Goal: Task Accomplishment & Management: Use online tool/utility

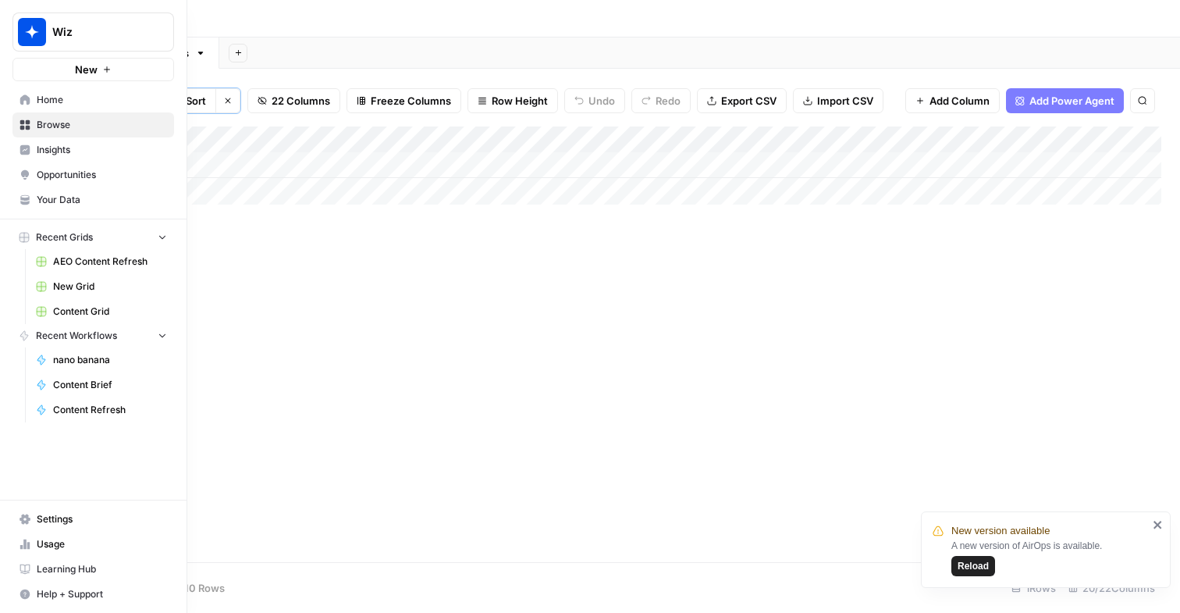
click at [78, 106] on span "Home" at bounding box center [102, 100] width 130 height 14
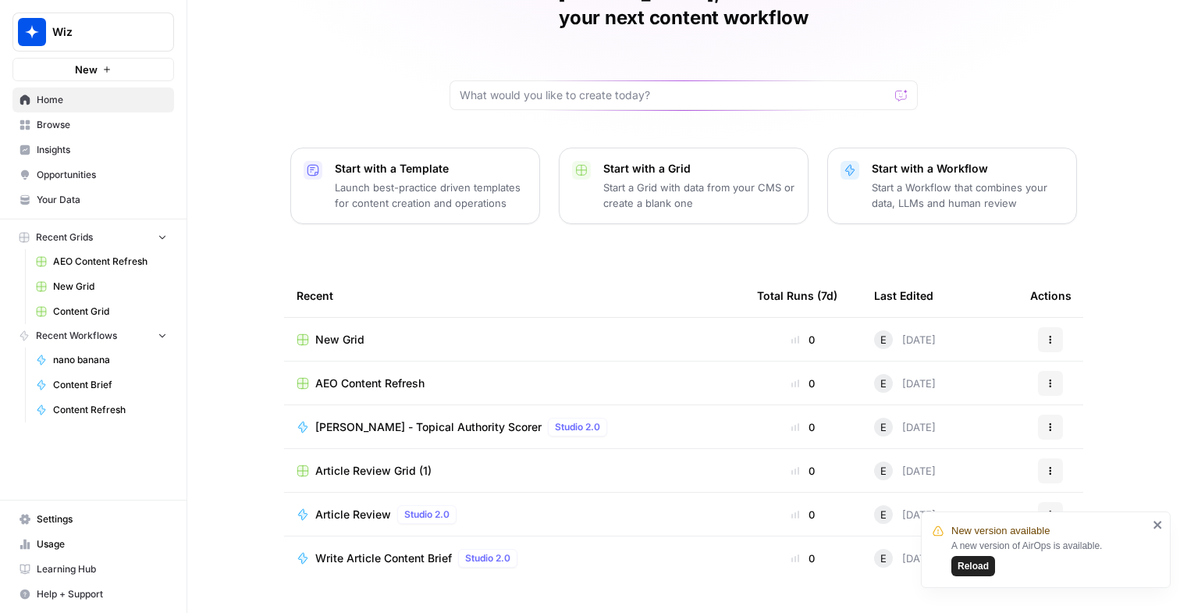
scroll to position [105, 0]
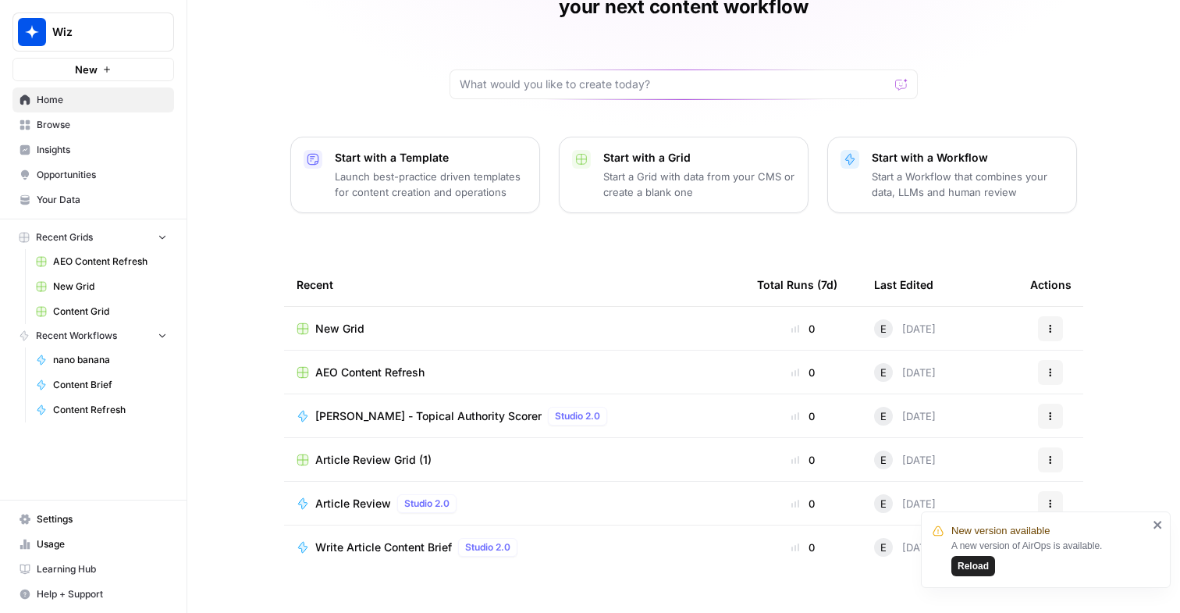
click at [151, 34] on div "Wiz" at bounding box center [110, 32] width 116 height 16
click at [478, 556] on tbody "New Grid 0 E 29 days ago Actions AEO Content Refresh 0 E 29 days ago Actions Ke…" at bounding box center [683, 460] width 799 height 306
click at [461, 438] on td "Article Review Grid (1)" at bounding box center [514, 459] width 461 height 43
click at [456, 452] on div "Article Review Grid (1)" at bounding box center [515, 460] width 436 height 16
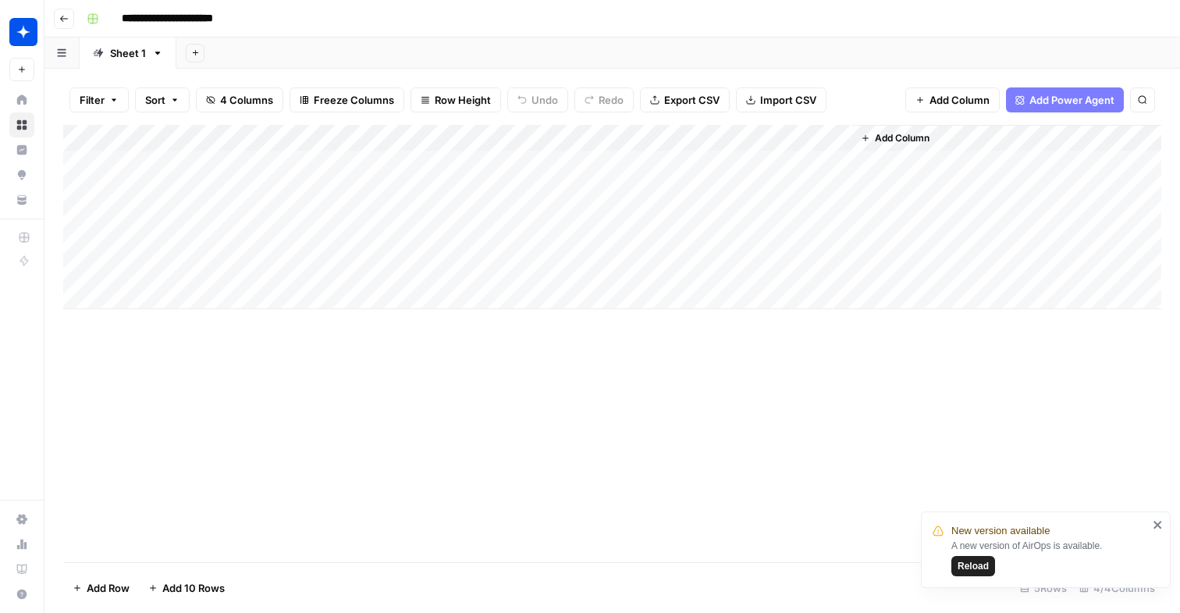
click at [984, 567] on span "Reload" at bounding box center [973, 566] width 31 height 14
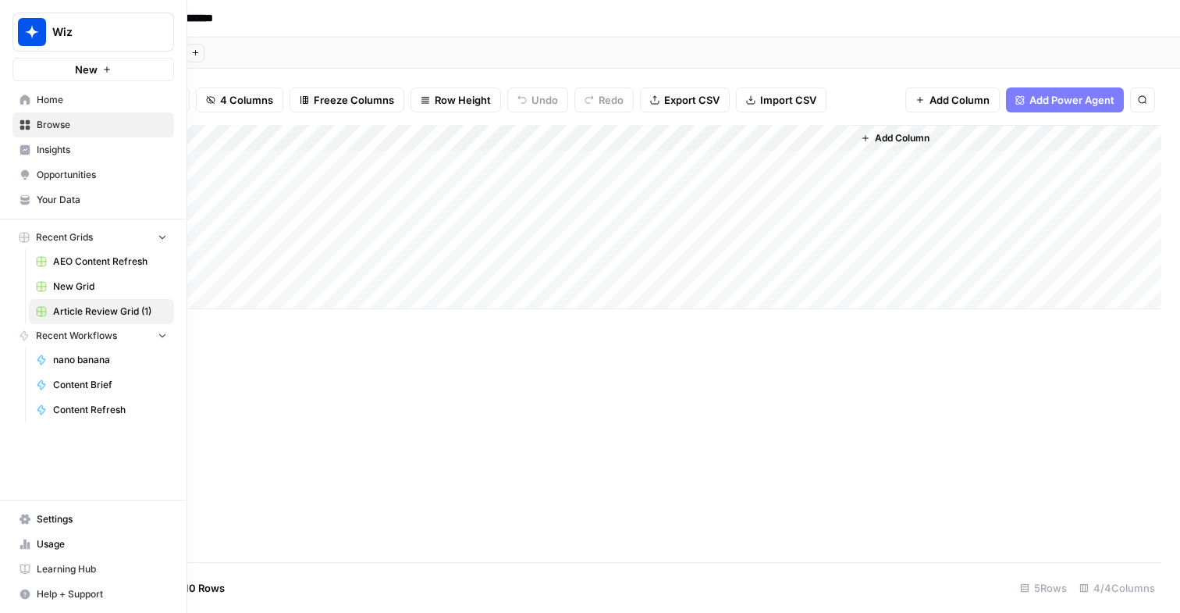
click at [84, 119] on span "Browse" at bounding box center [102, 125] width 130 height 14
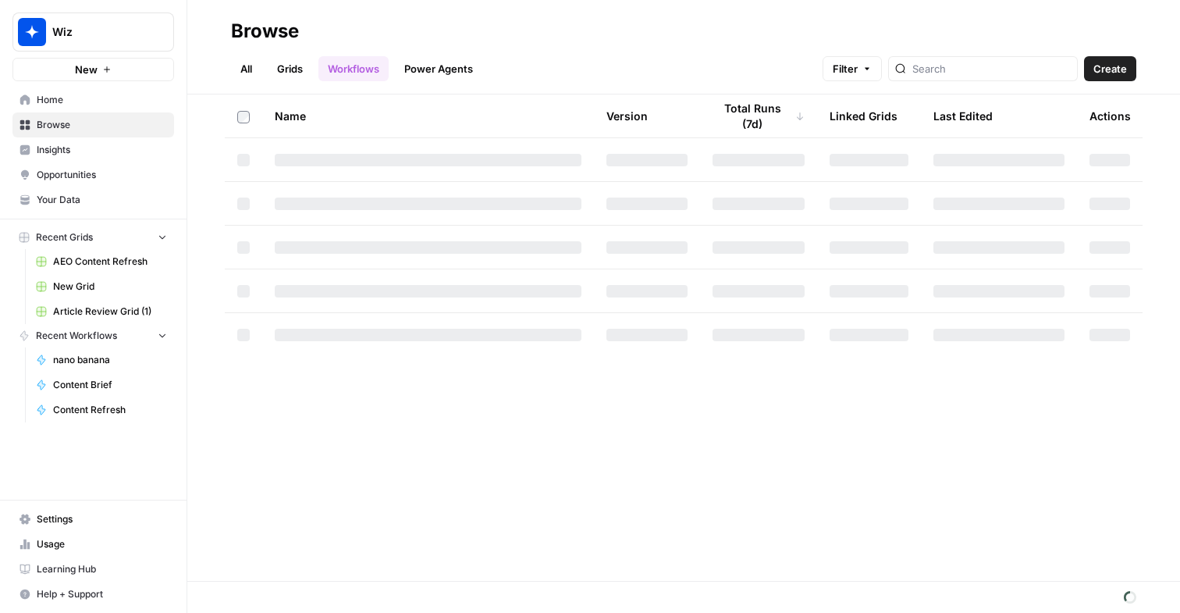
click at [83, 101] on span "Home" at bounding box center [102, 100] width 130 height 14
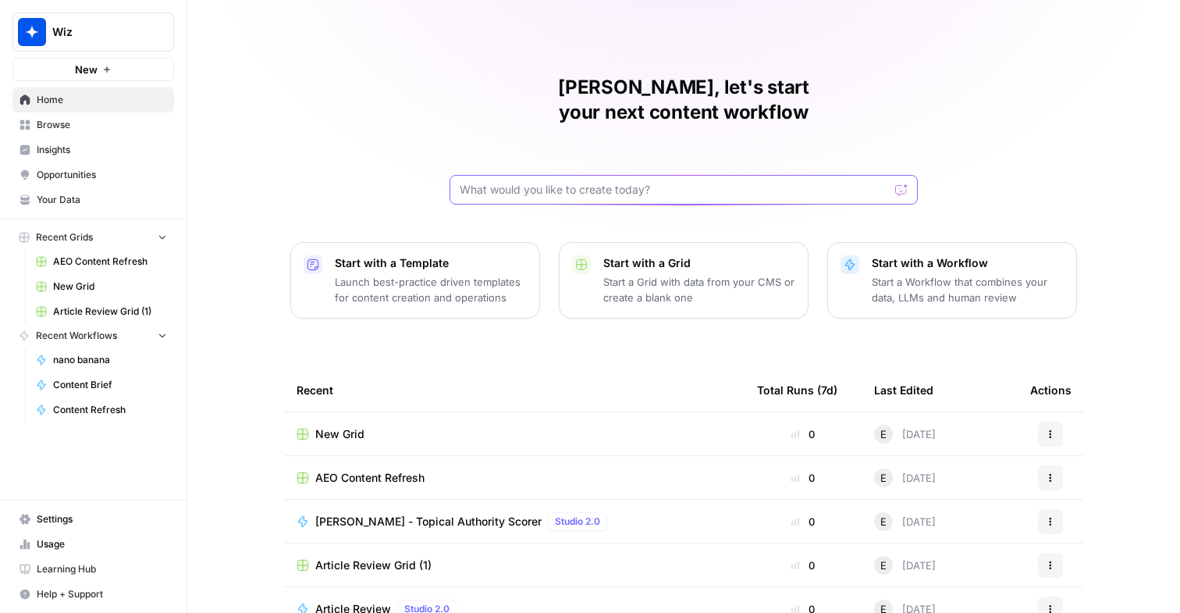
click at [502, 182] on input "text" at bounding box center [674, 190] width 429 height 16
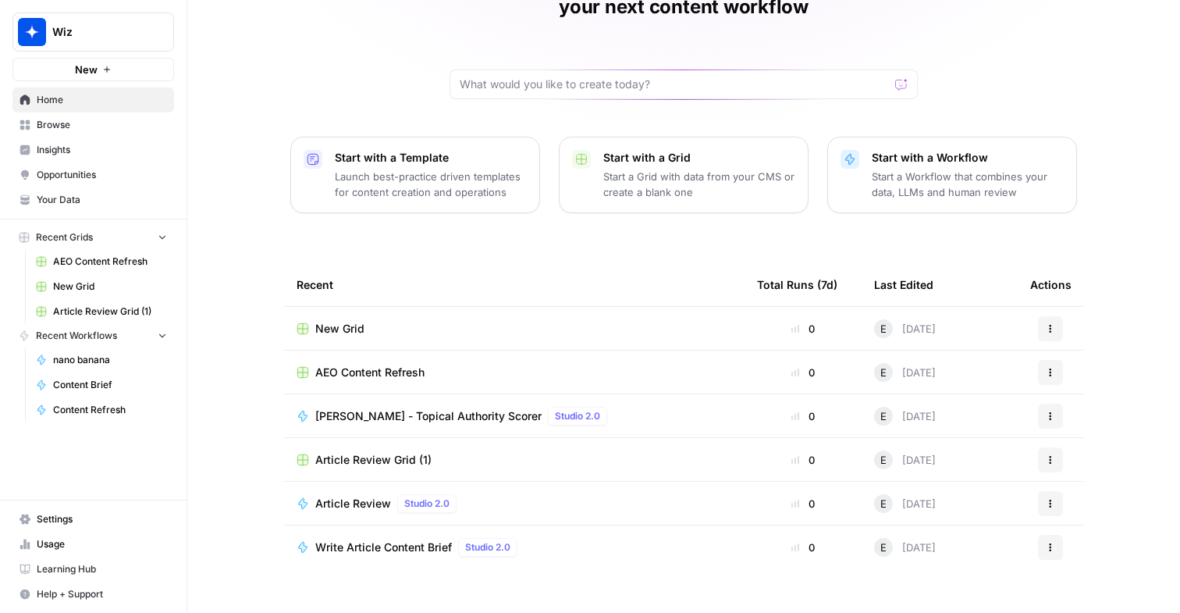
click at [70, 133] on link "Browse" at bounding box center [93, 124] width 162 height 25
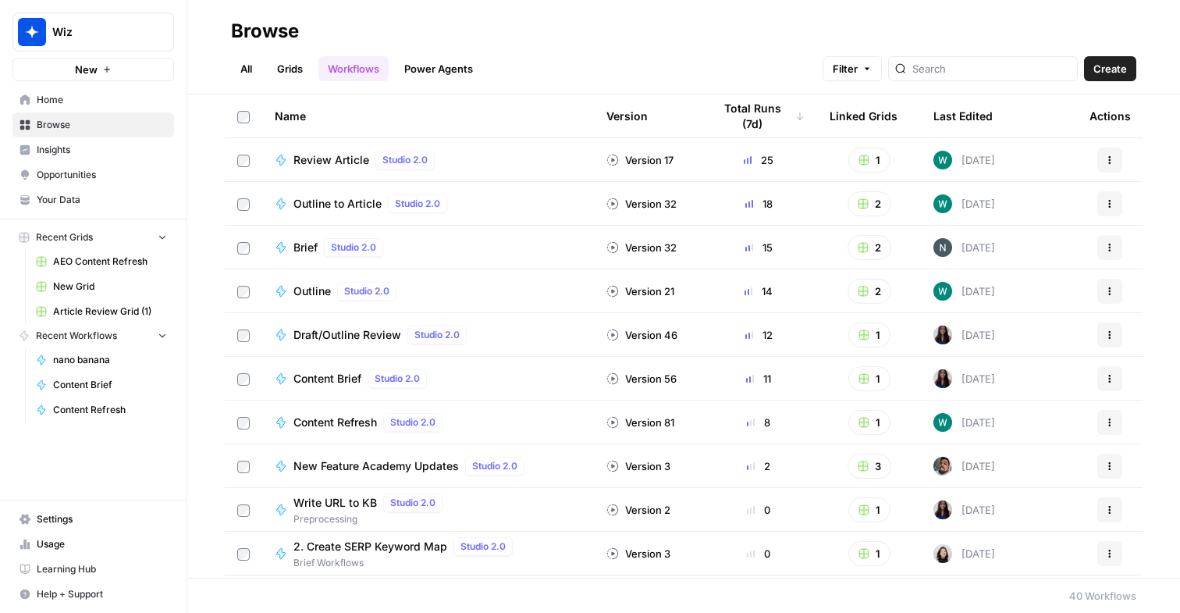
click at [503, 378] on div "Content Brief Studio 2.0" at bounding box center [428, 378] width 307 height 19
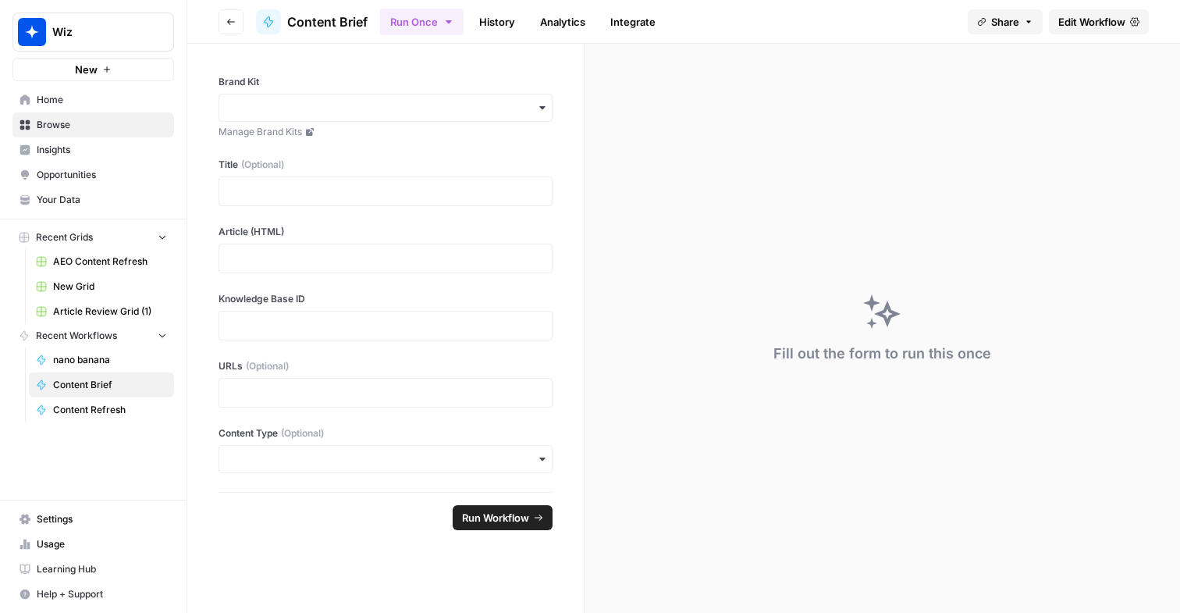
click at [1094, 23] on span "Edit Workflow" at bounding box center [1091, 22] width 67 height 16
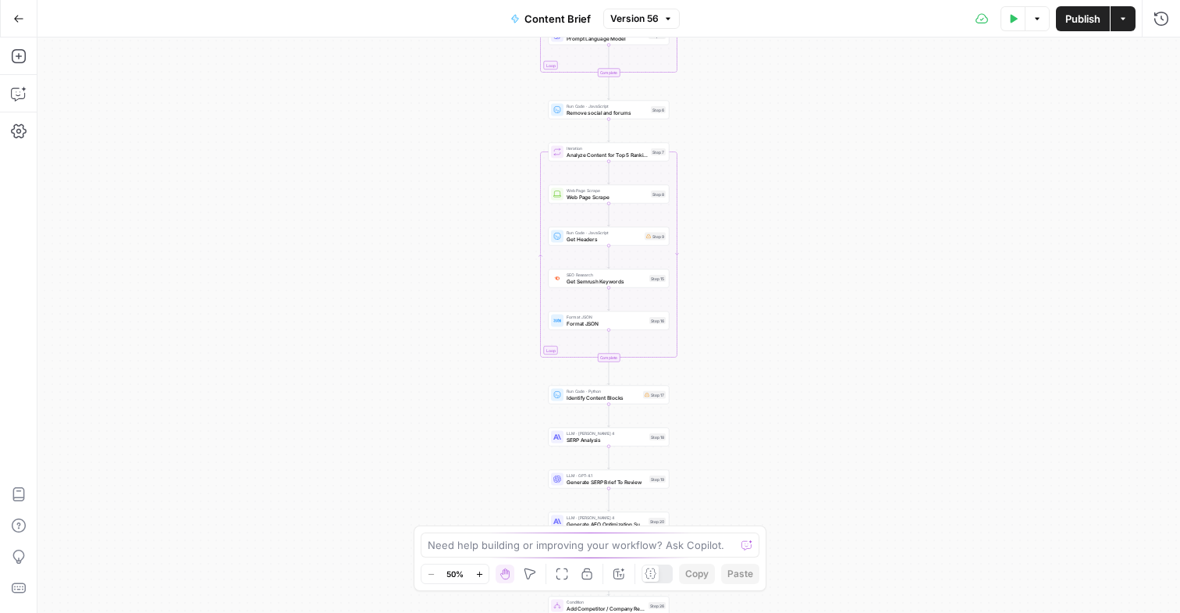
click at [1127, 28] on button "Actions" at bounding box center [1123, 18] width 25 height 25
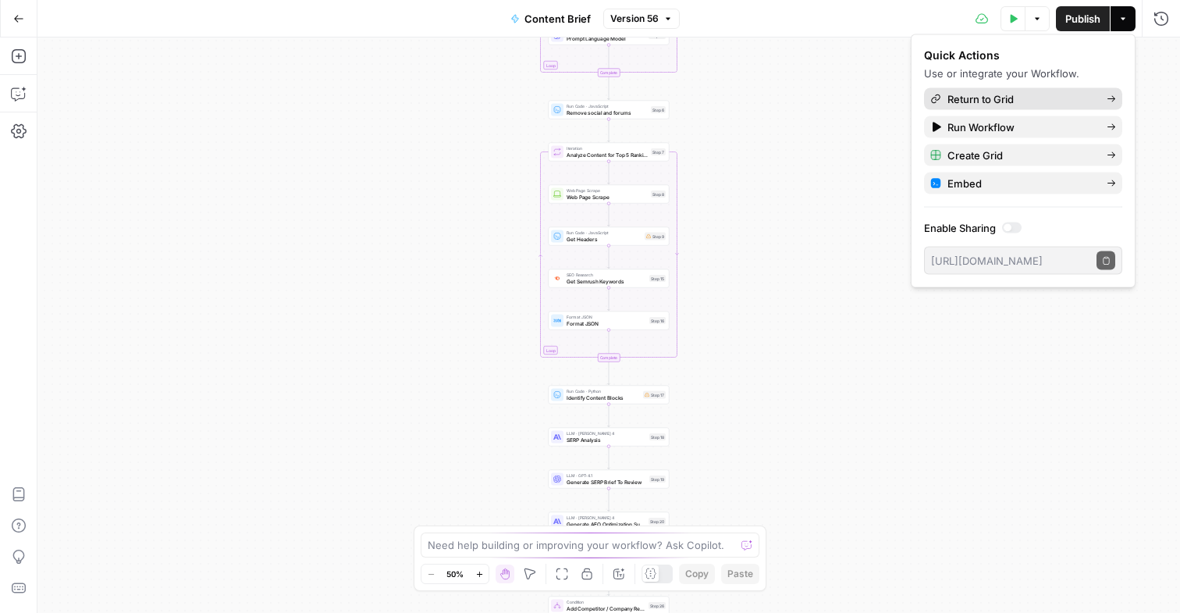
click at [1019, 93] on span "Return to Grid" at bounding box center [1021, 99] width 147 height 16
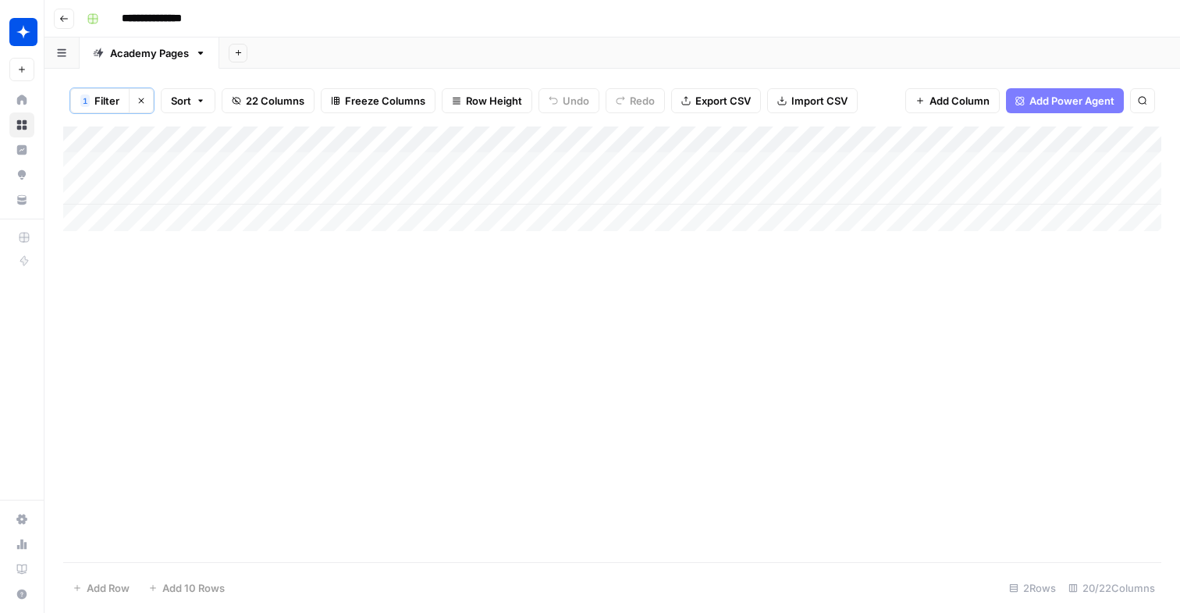
click at [202, 59] on link "Academy Pages" at bounding box center [150, 52] width 140 height 31
click at [203, 58] on icon "button" at bounding box center [200, 53] width 11 height 11
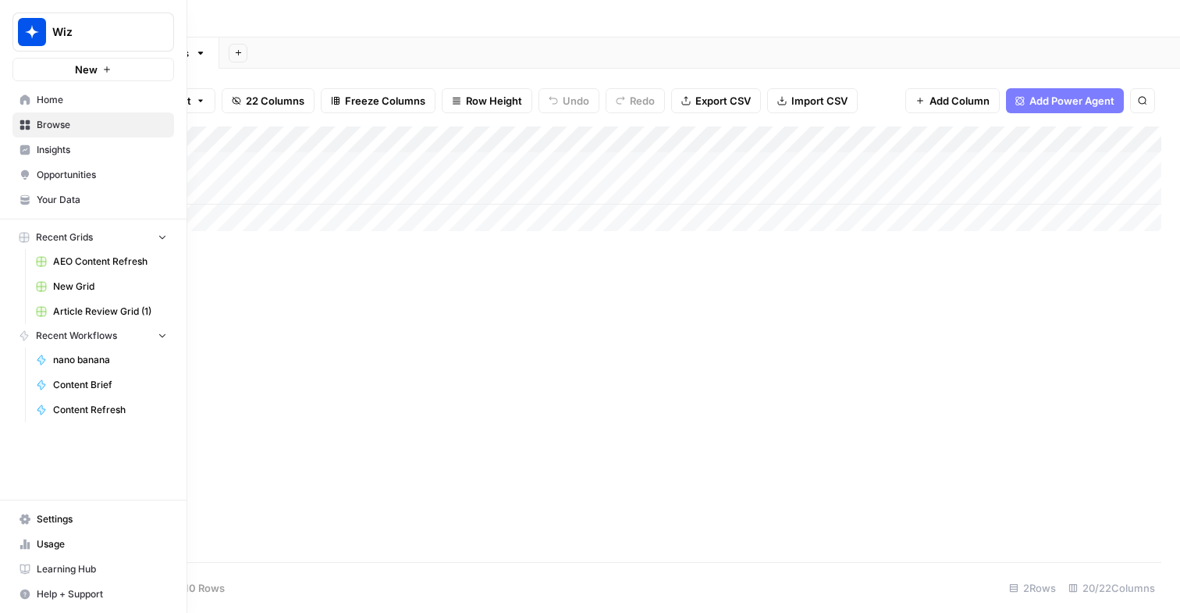
click at [30, 101] on link "Home" at bounding box center [93, 99] width 162 height 25
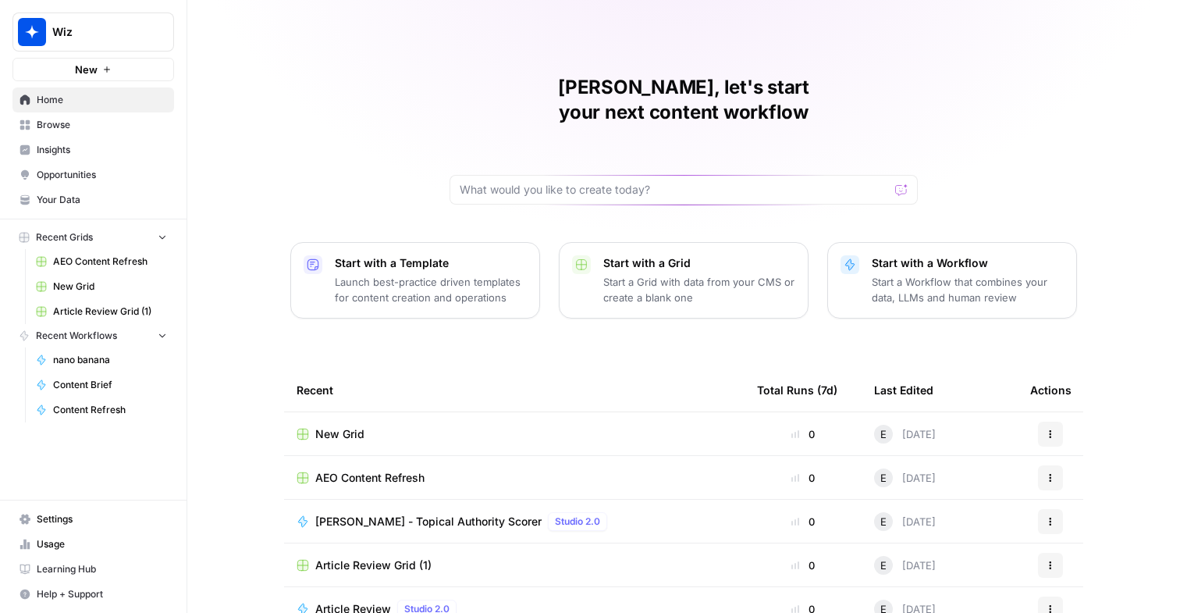
click at [112, 125] on span "Browse" at bounding box center [102, 125] width 130 height 14
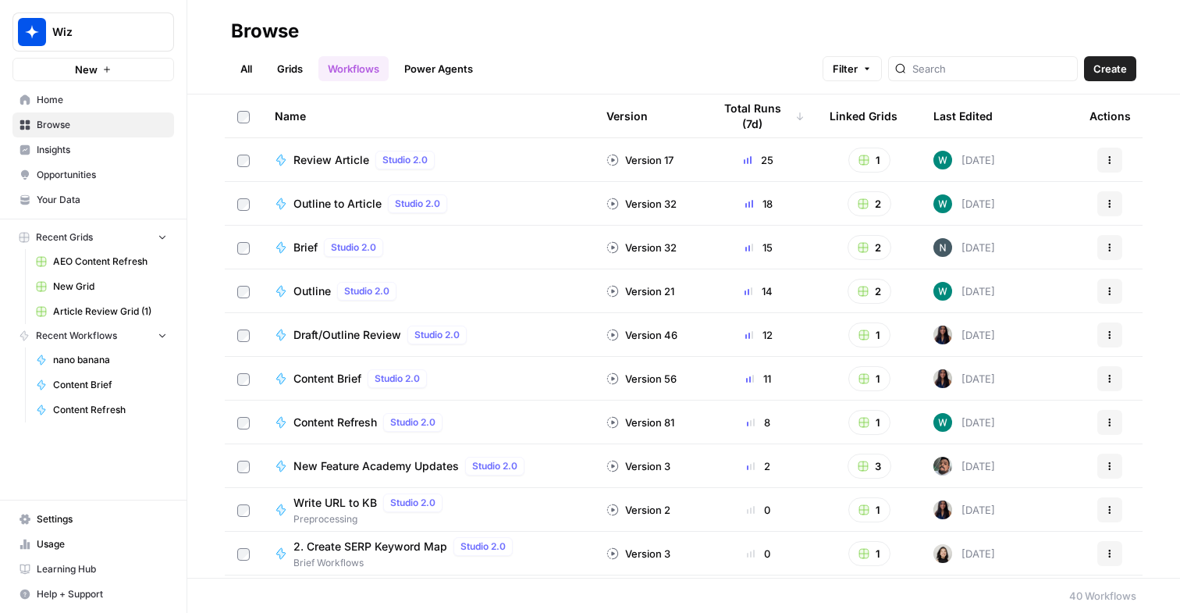
click at [450, 247] on div "Brief Studio 2.0" at bounding box center [428, 247] width 307 height 19
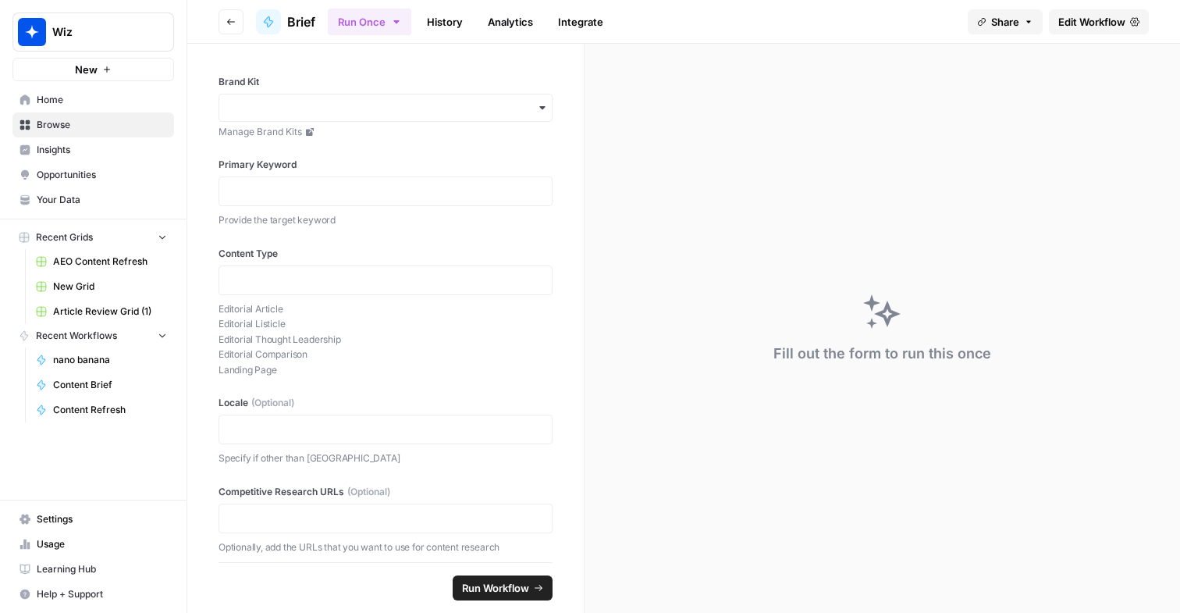
click at [1076, 20] on span "Edit Workflow" at bounding box center [1091, 22] width 67 height 16
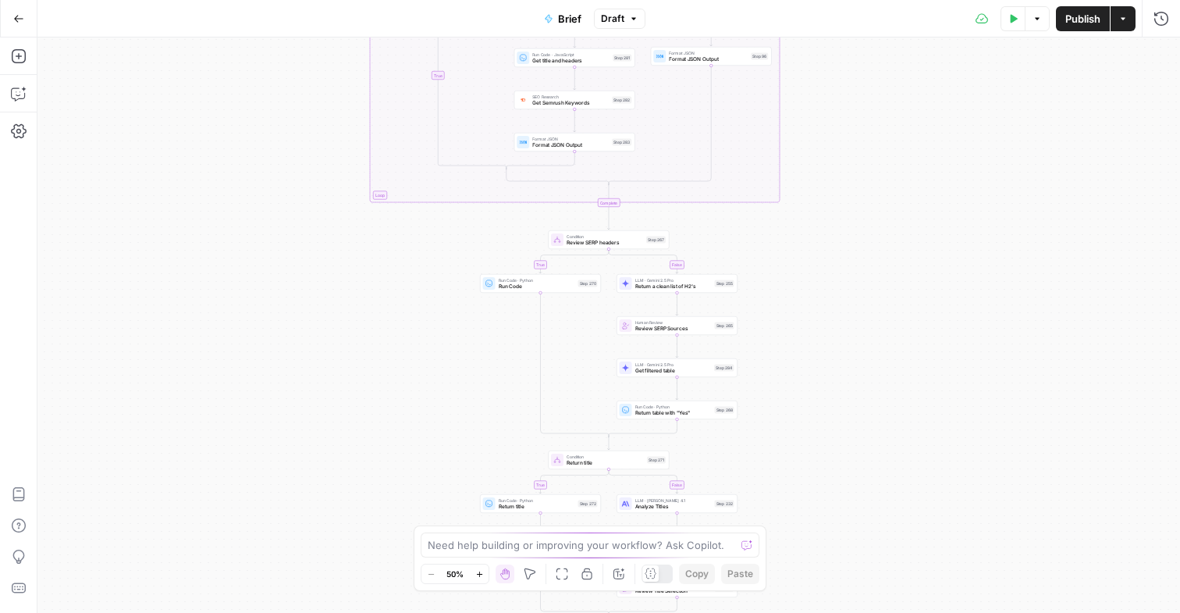
click at [1131, 18] on button "Actions" at bounding box center [1123, 18] width 25 height 25
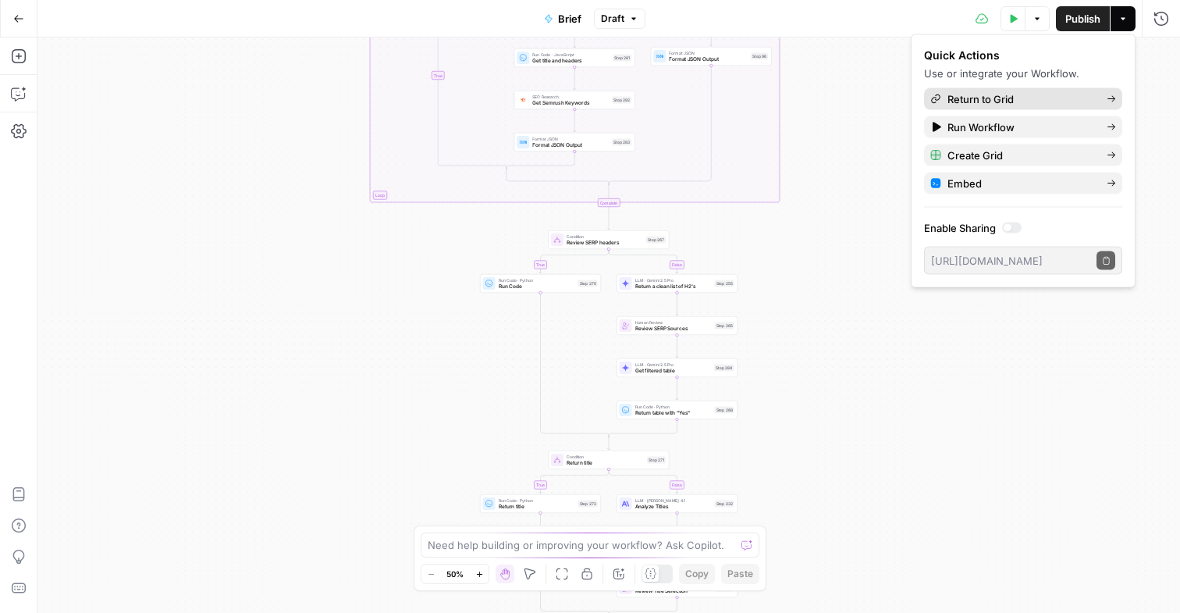
click at [1051, 94] on span "Return to Grid" at bounding box center [1021, 99] width 147 height 16
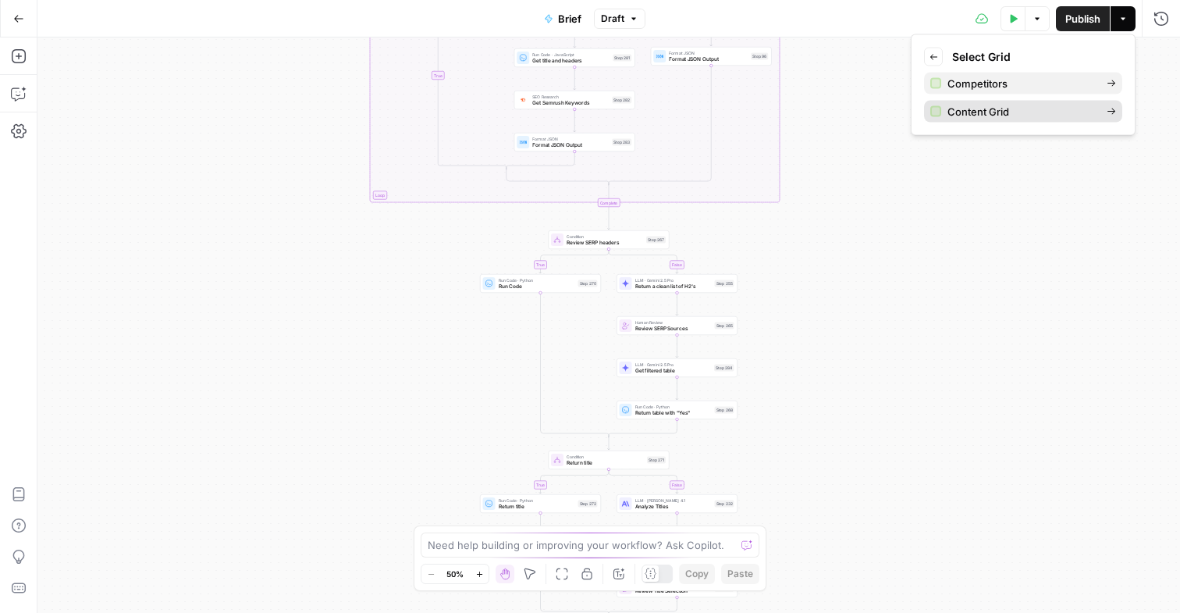
click at [951, 111] on span "Content Grid" at bounding box center [1021, 112] width 147 height 16
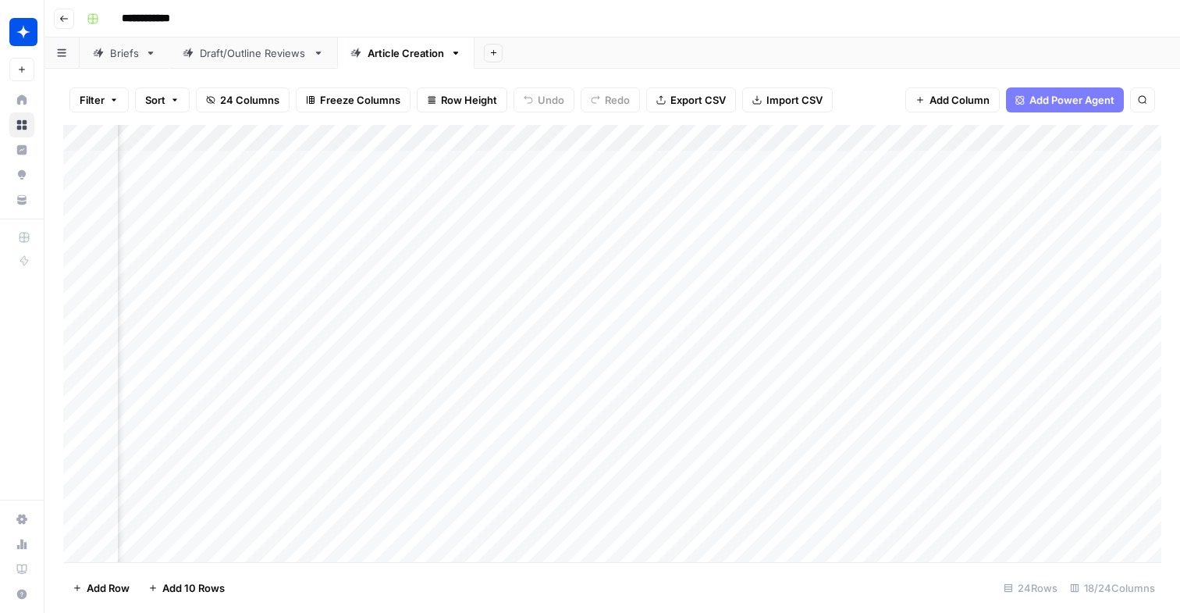
scroll to position [0, 86]
click at [464, 137] on div "Add Column" at bounding box center [612, 343] width 1098 height 437
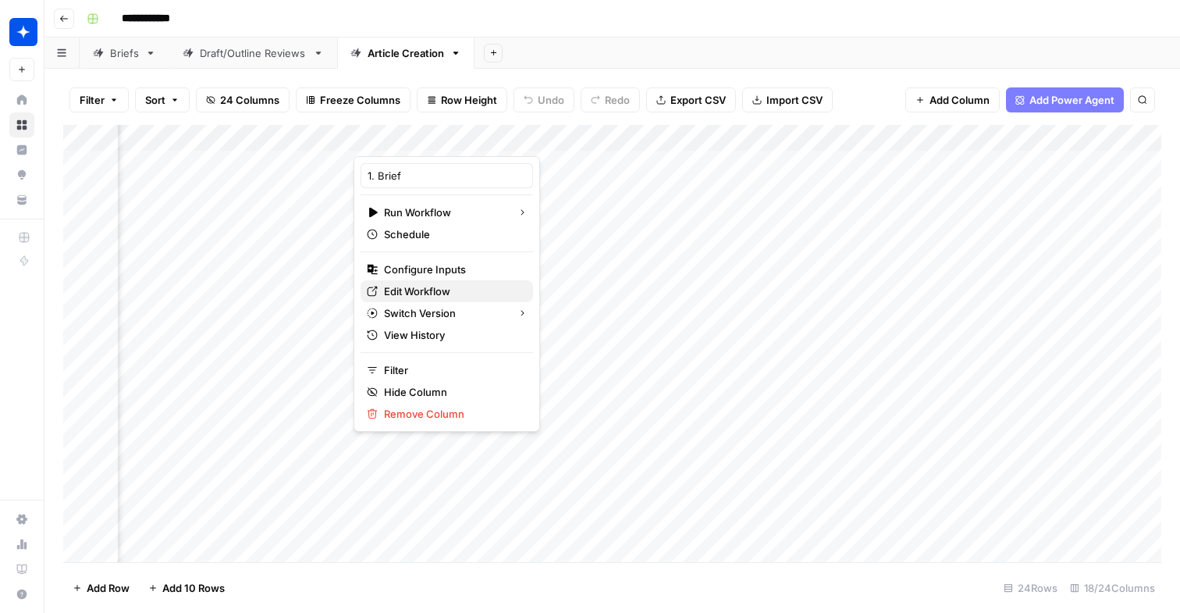
click at [439, 286] on span "Edit Workflow" at bounding box center [452, 291] width 137 height 16
